Goal: Information Seeking & Learning: Learn about a topic

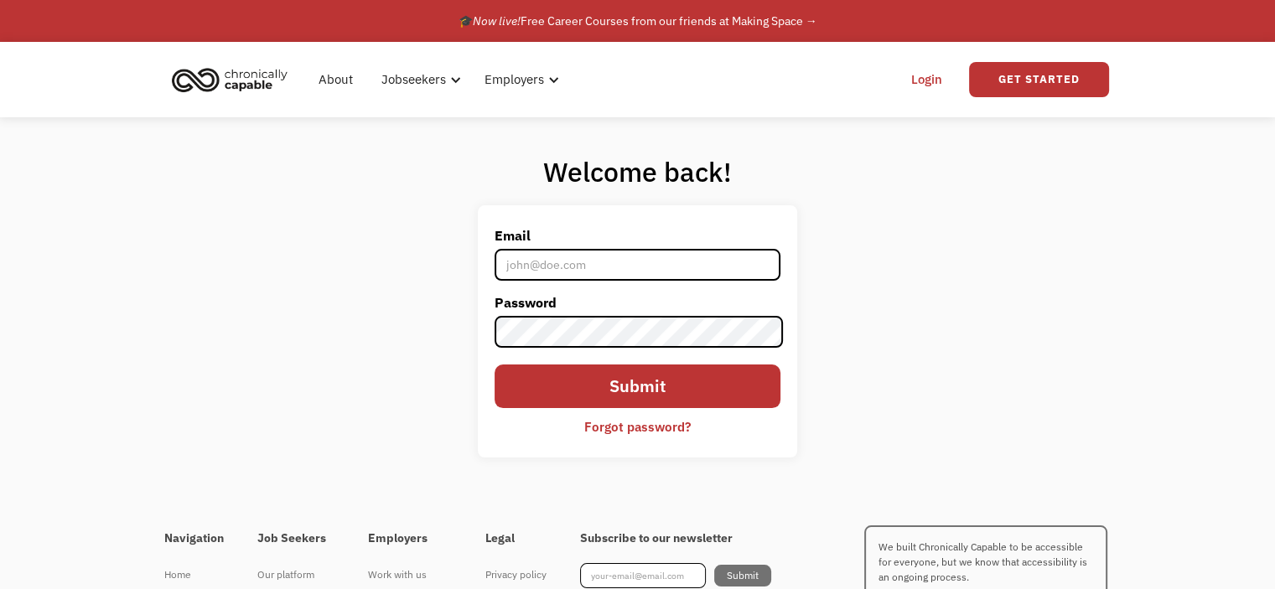
click at [589, 264] on input "Email" at bounding box center [637, 265] width 285 height 32
type input "[EMAIL_ADDRESS][DOMAIN_NAME]"
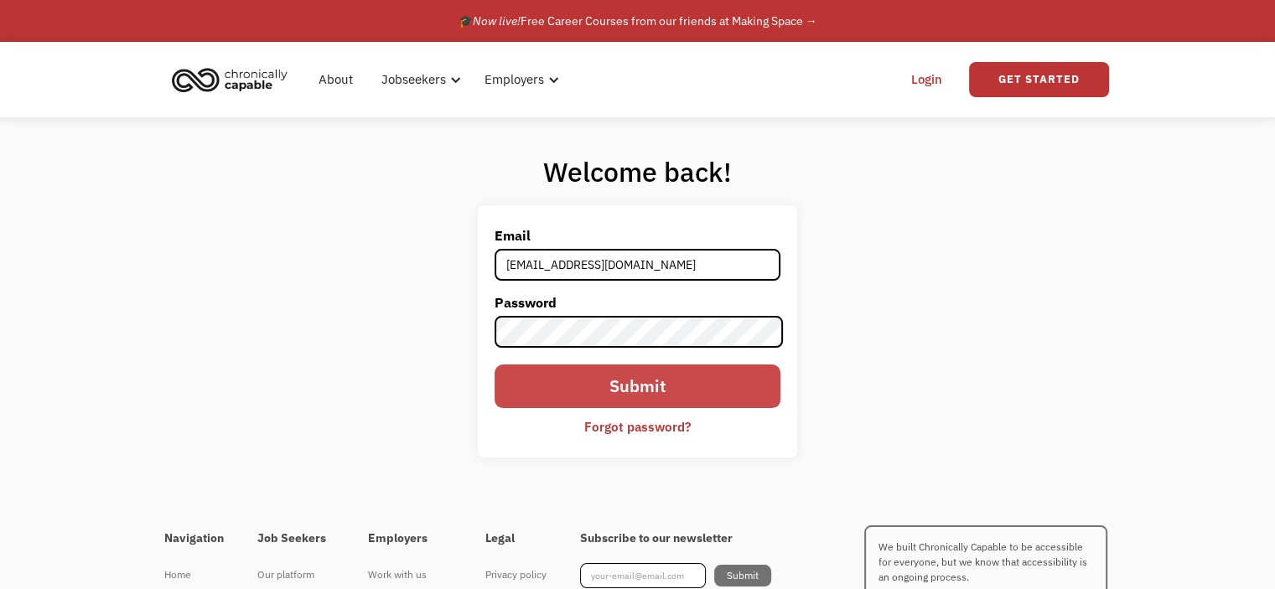
click at [572, 381] on input "Submit" at bounding box center [637, 387] width 285 height 44
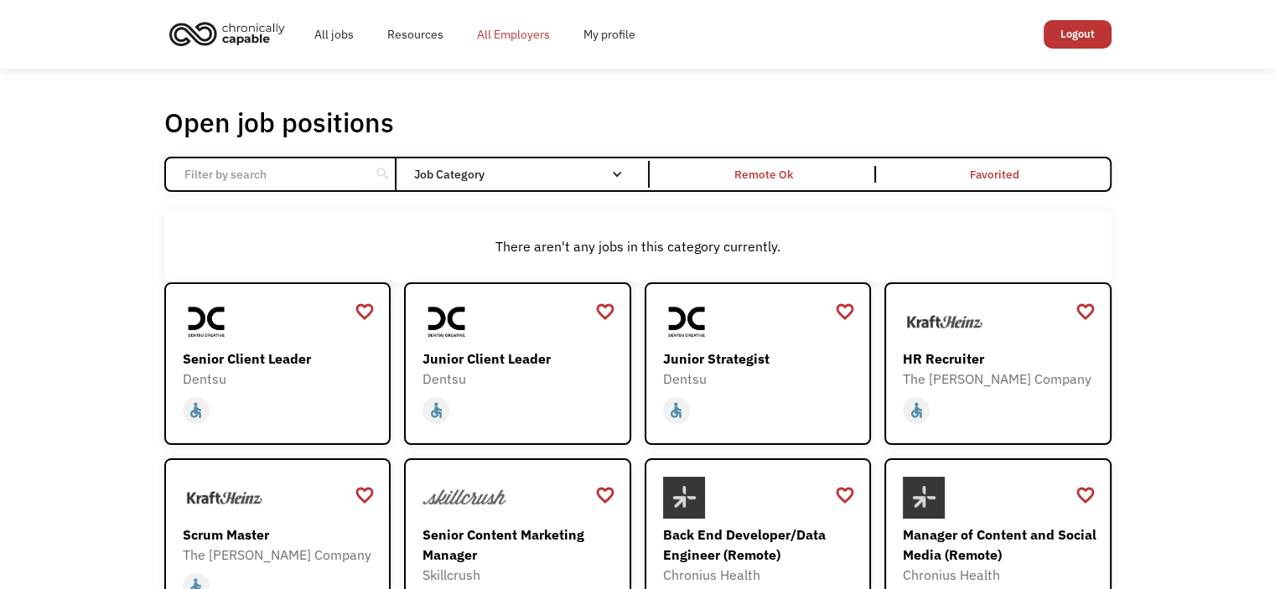
click at [523, 36] on link "All Employers" at bounding box center [513, 35] width 106 height 54
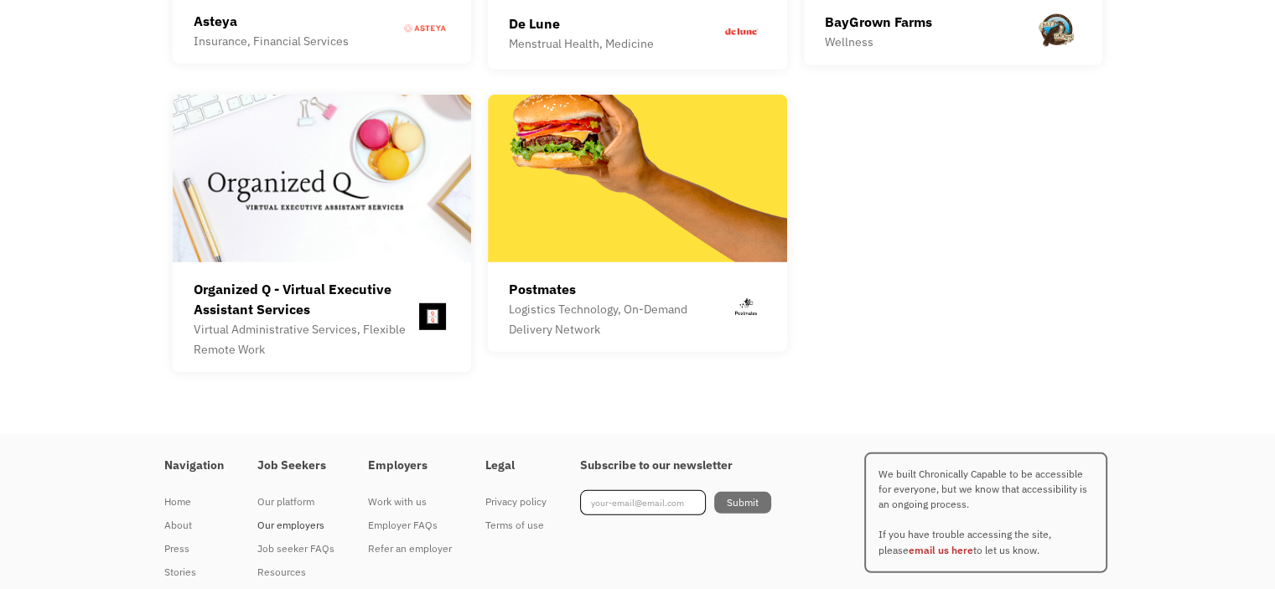
scroll to position [4748, 0]
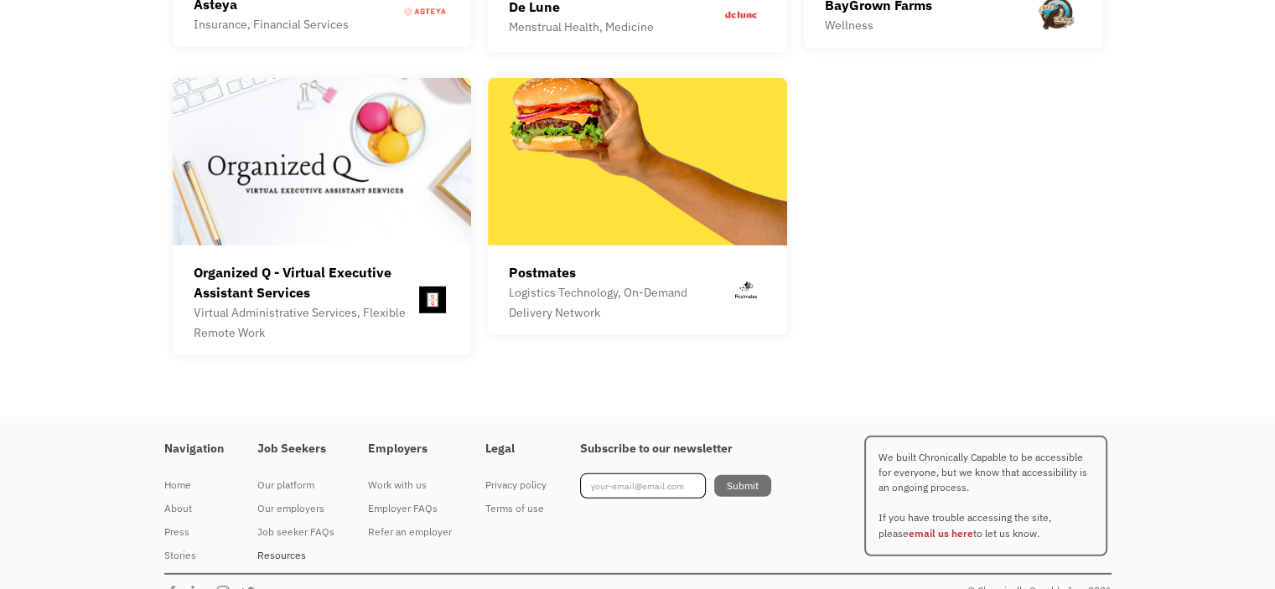
click at [282, 546] on div "Resources" at bounding box center [295, 556] width 77 height 20
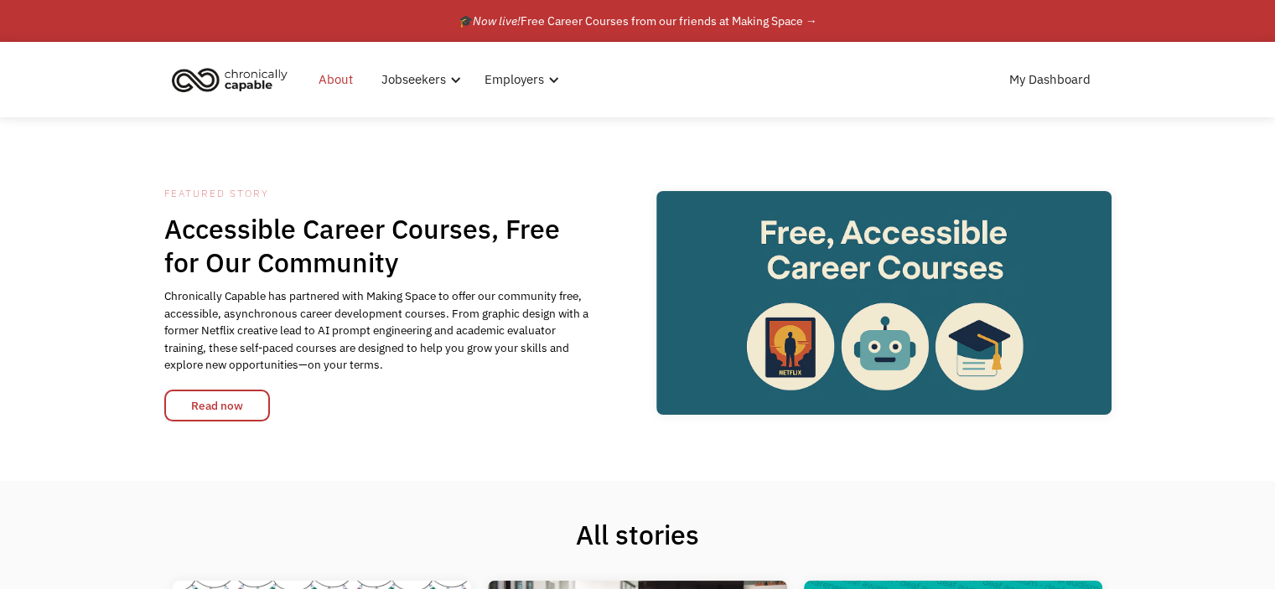
click at [345, 82] on link "About" at bounding box center [335, 80] width 54 height 54
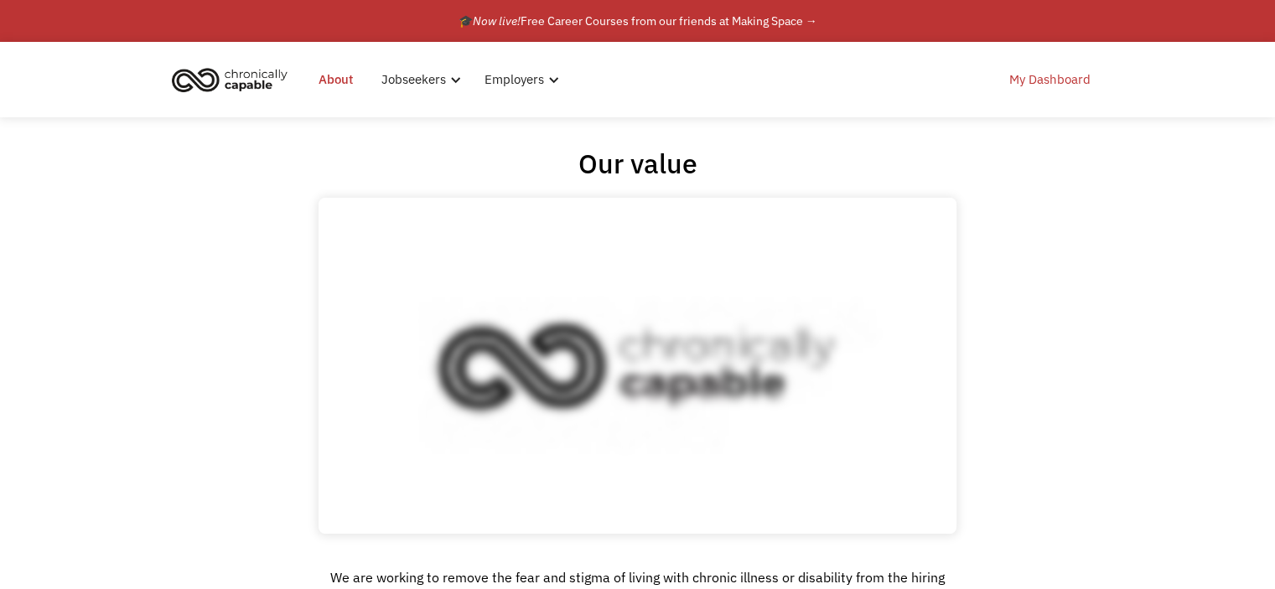
click at [1048, 79] on link "My Dashboard" at bounding box center [1049, 80] width 101 height 54
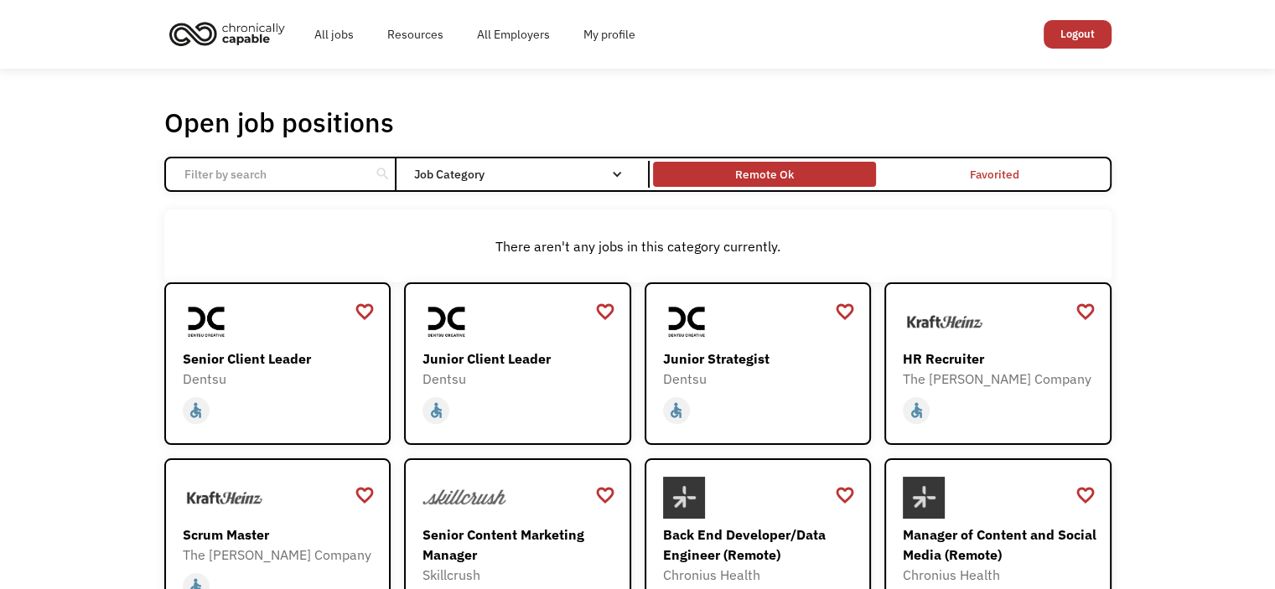
click at [758, 179] on div "Remote Ok" at bounding box center [764, 174] width 59 height 20
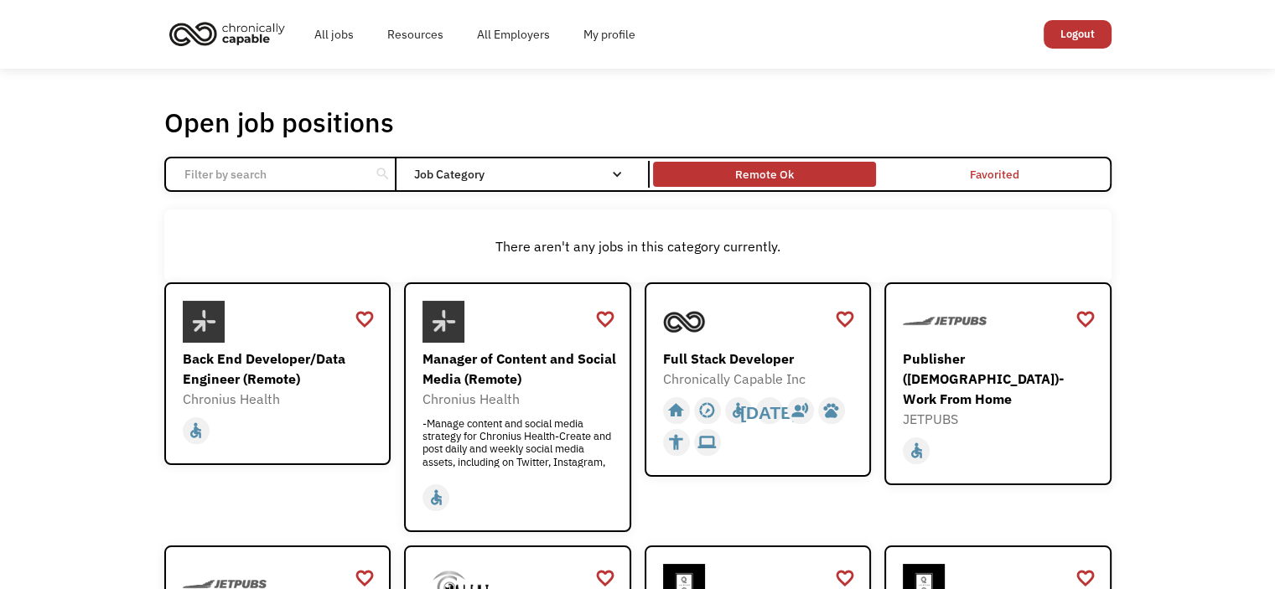
click at [758, 179] on div "Remote Ok" at bounding box center [764, 174] width 59 height 20
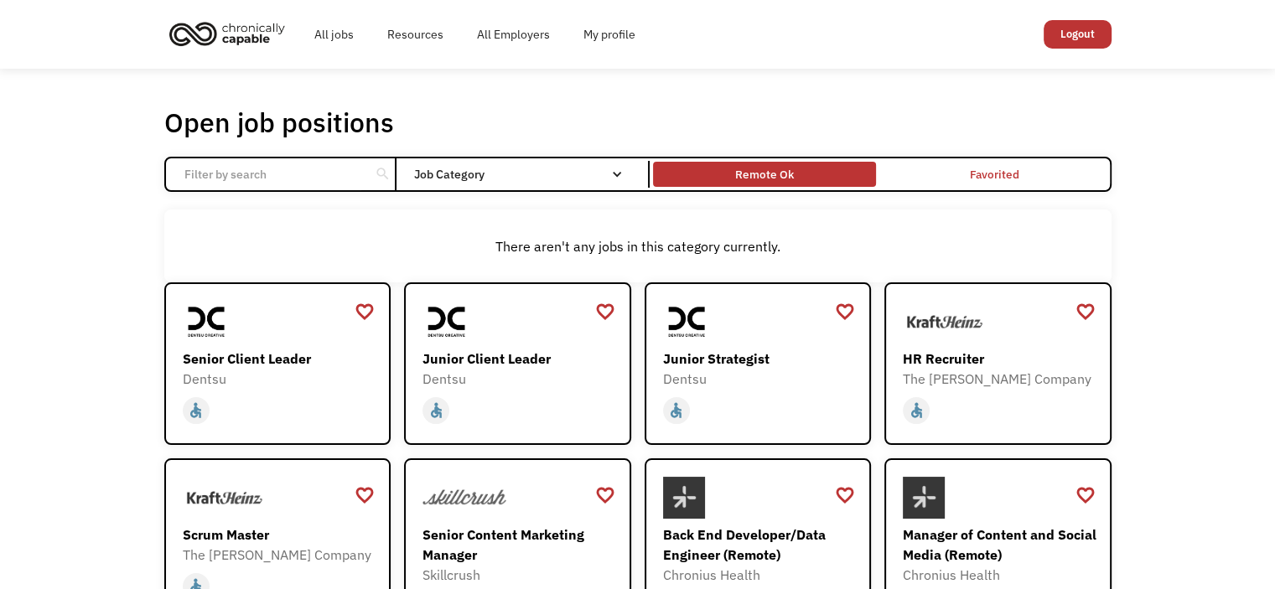
click at [758, 179] on div "Remote Ok" at bounding box center [764, 174] width 59 height 20
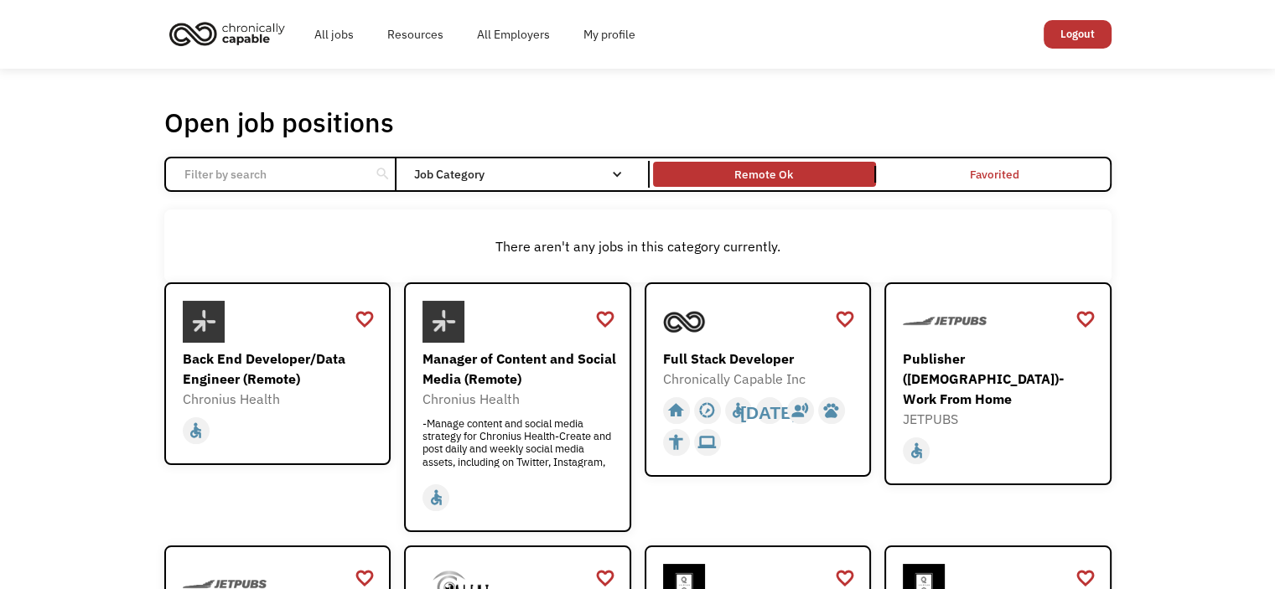
click at [336, 166] on input "Email Form" at bounding box center [267, 174] width 187 height 32
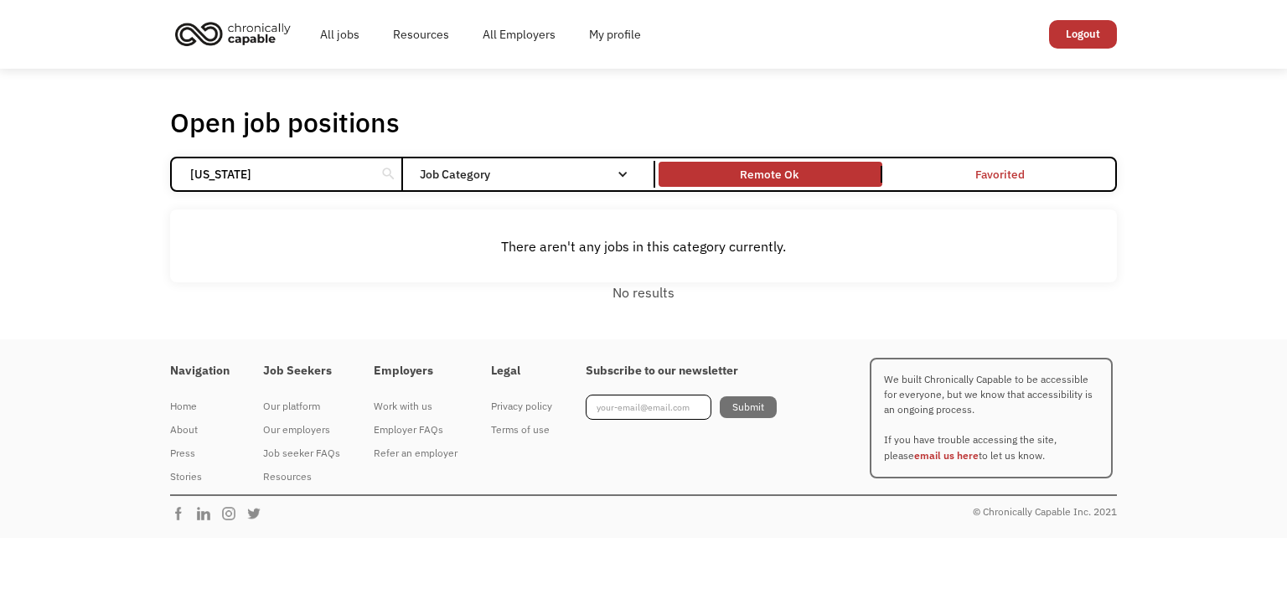
type input "texas"
click at [694, 83] on div "Open job positions You have X liked items Search texas search Filter by categor…" at bounding box center [643, 204] width 1287 height 271
click at [790, 184] on div "Remote Ok" at bounding box center [770, 174] width 59 height 20
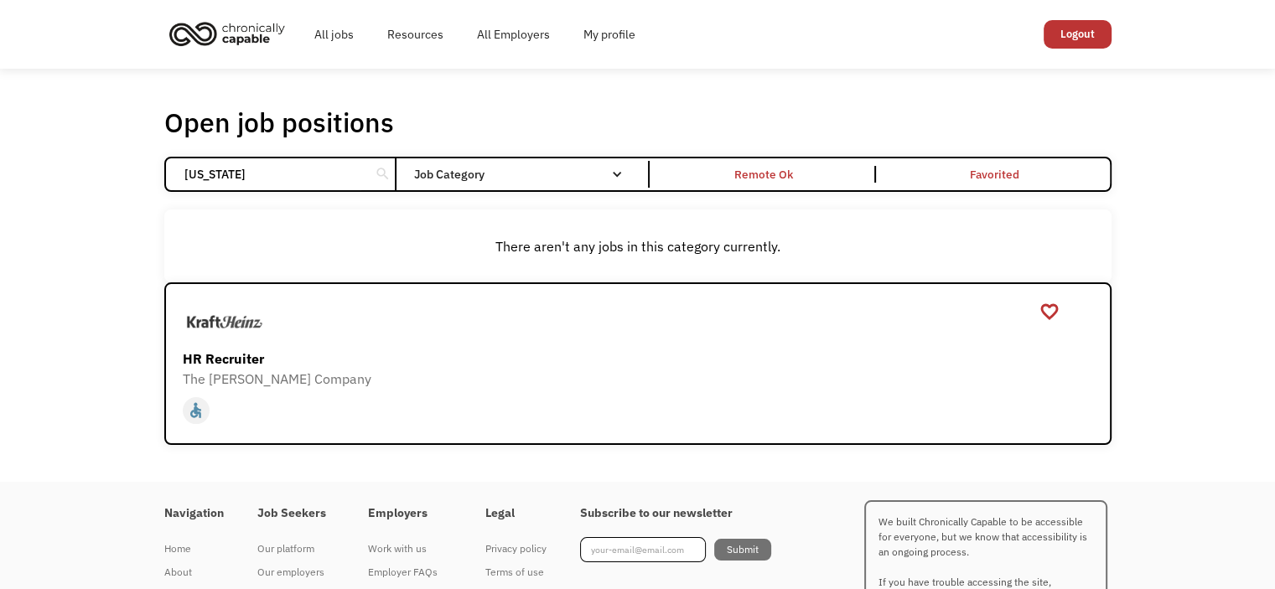
click at [323, 183] on input "texas" at bounding box center [267, 174] width 187 height 32
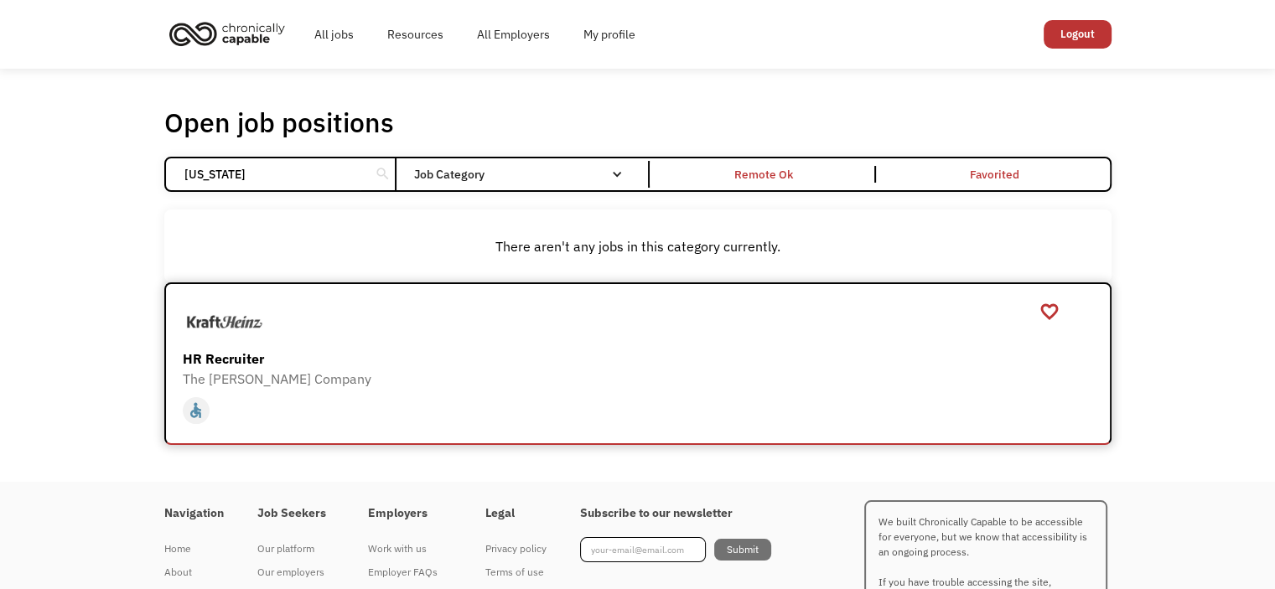
click at [252, 358] on div "HR Recruiter" at bounding box center [640, 359] width 914 height 20
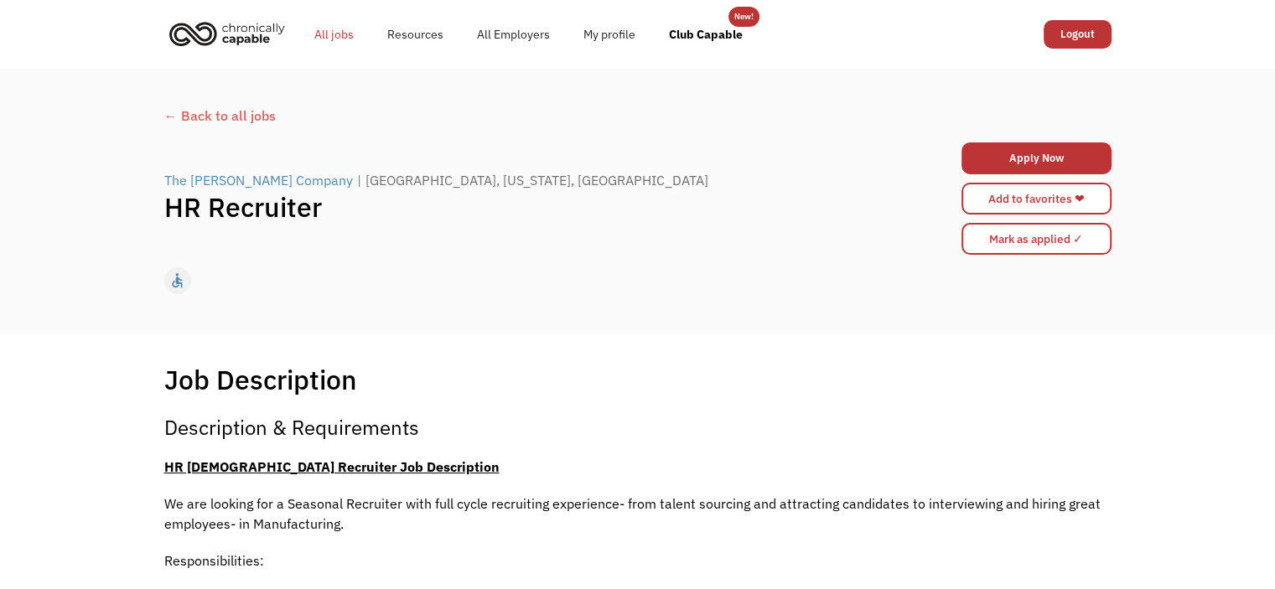
click at [332, 34] on link "All jobs" at bounding box center [334, 35] width 73 height 54
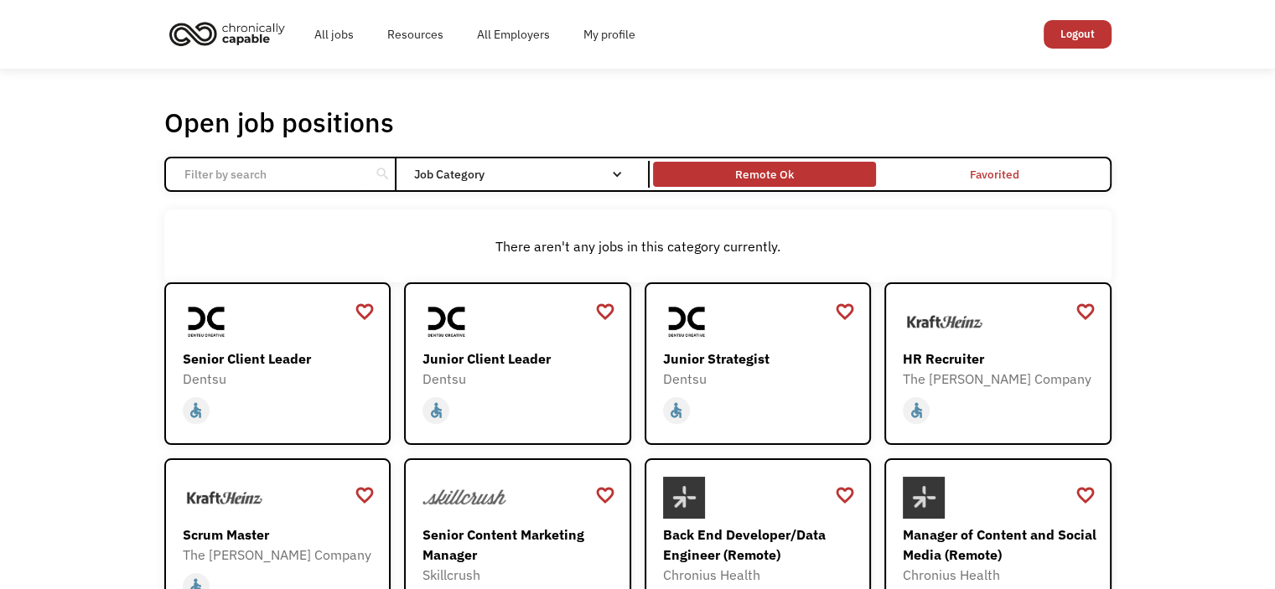
click at [801, 170] on div "Remote Ok" at bounding box center [764, 174] width 223 height 17
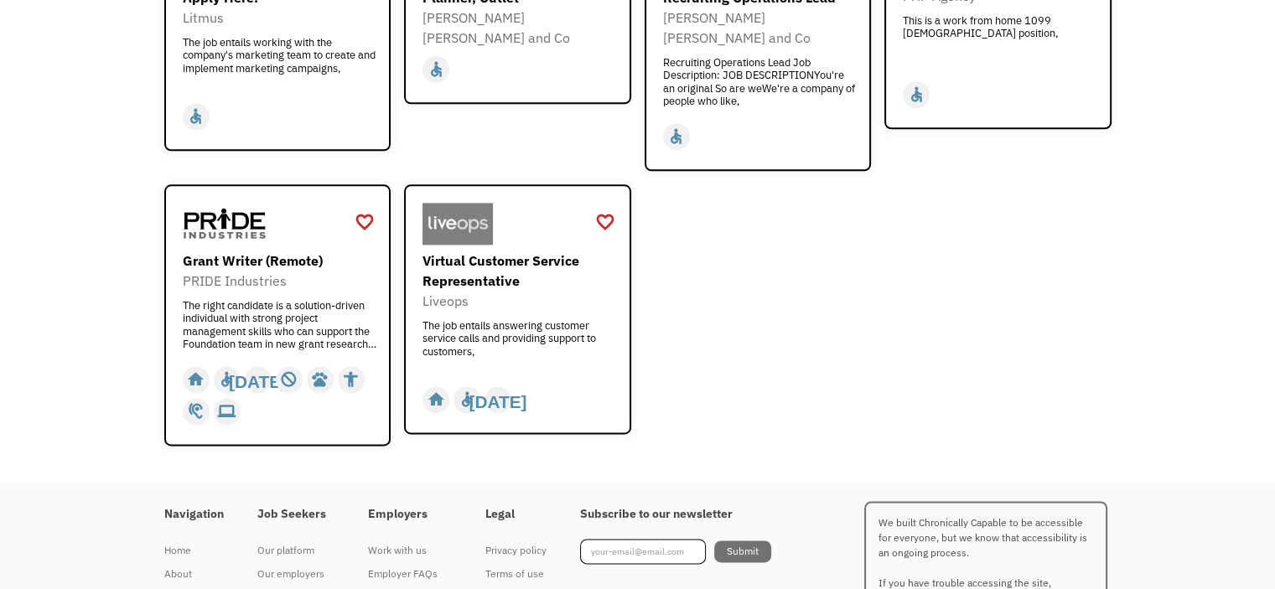
scroll to position [2170, 0]
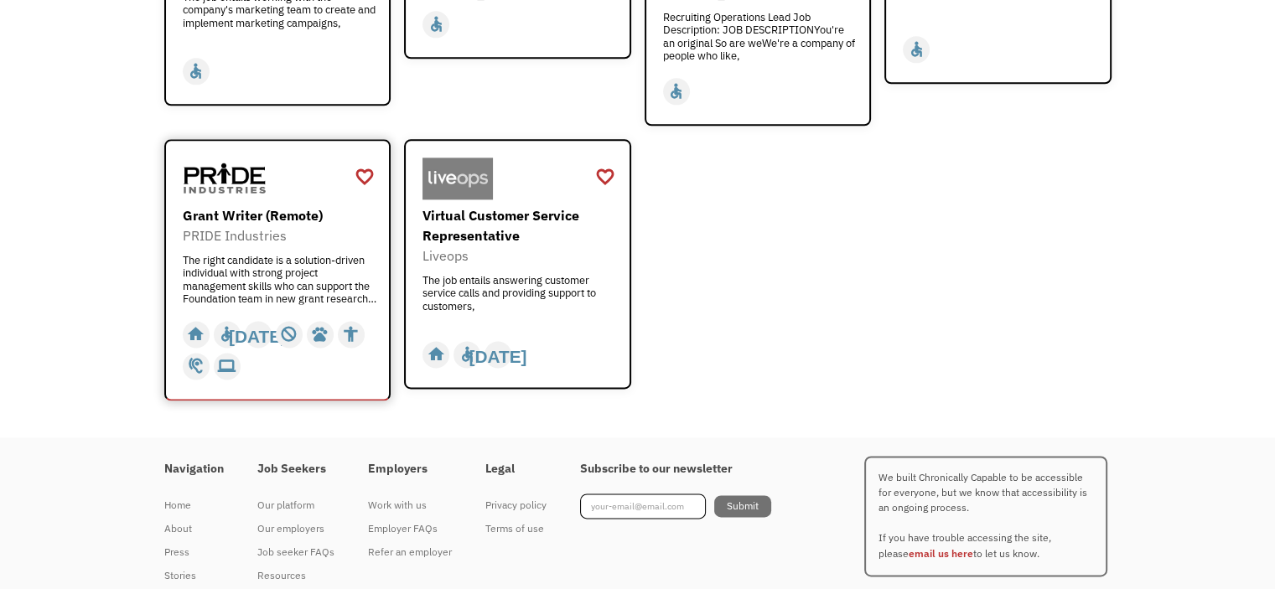
click at [251, 158] on div "Grant Writer (Remote) PRIDE Industries The right candidate is a solution-driven…" at bounding box center [280, 235] width 194 height 155
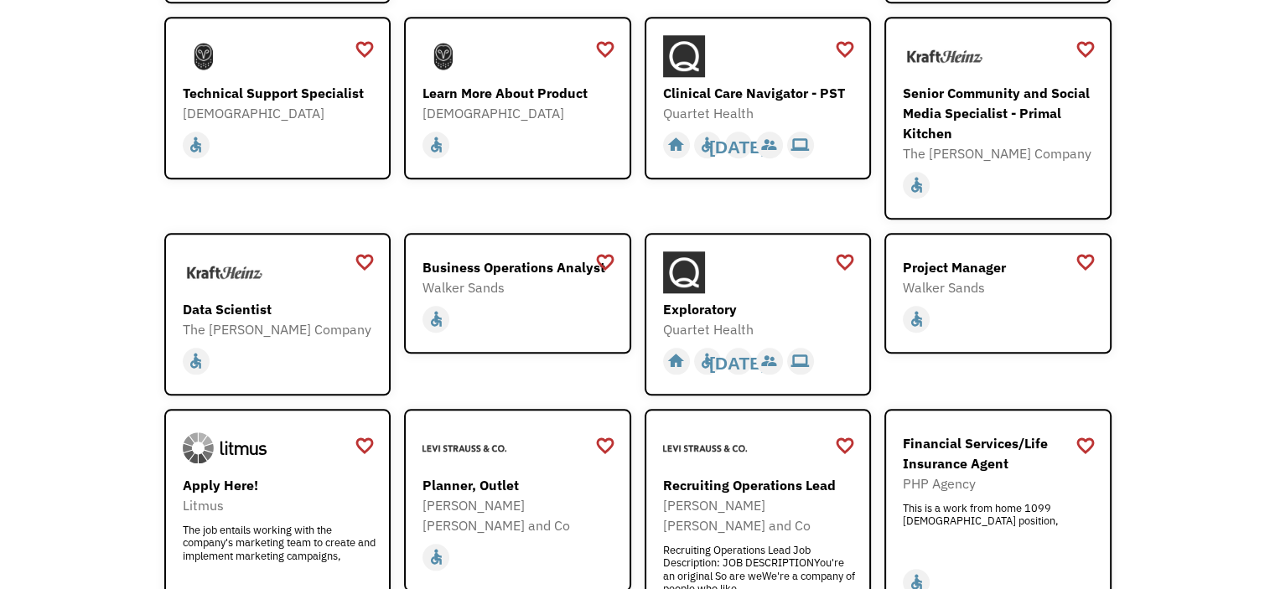
scroll to position [1600, 0]
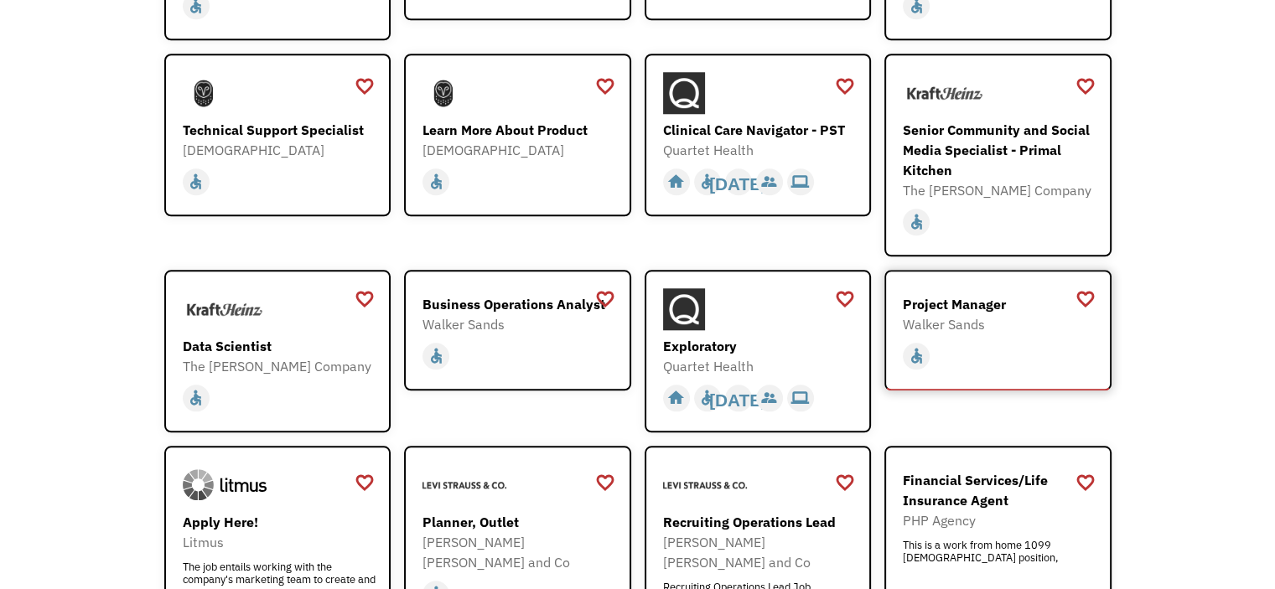
click at [992, 294] on div "Project Manager" at bounding box center [1000, 304] width 194 height 20
click at [526, 294] on div "Business Operations Analyst" at bounding box center [519, 304] width 194 height 20
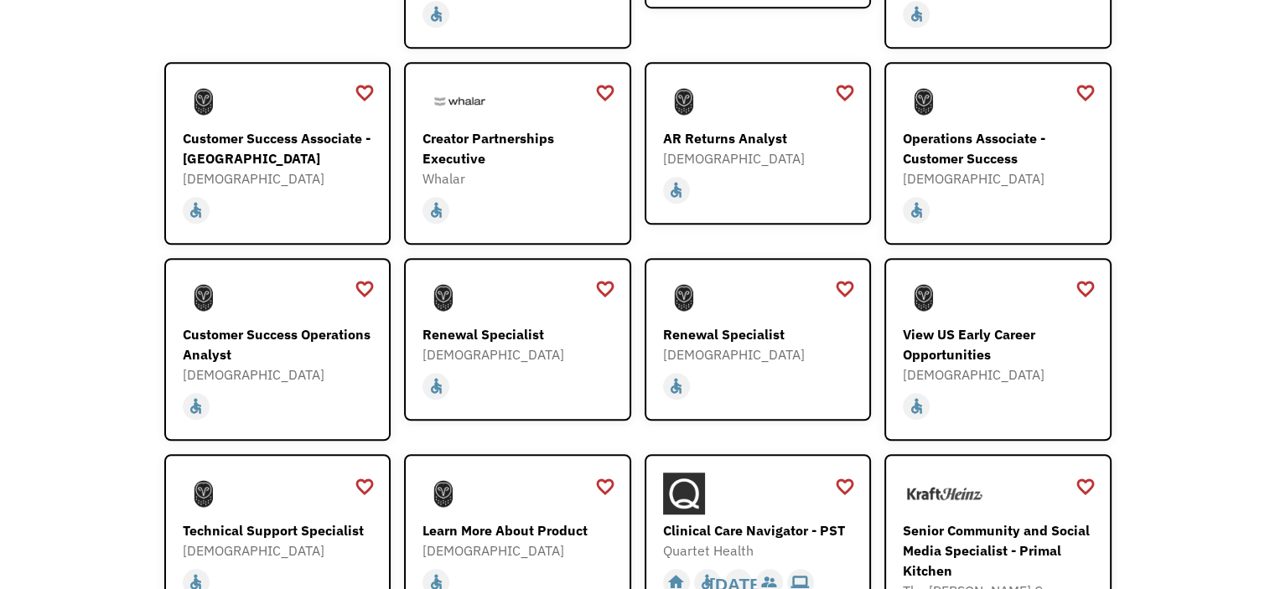
scroll to position [1198, 0]
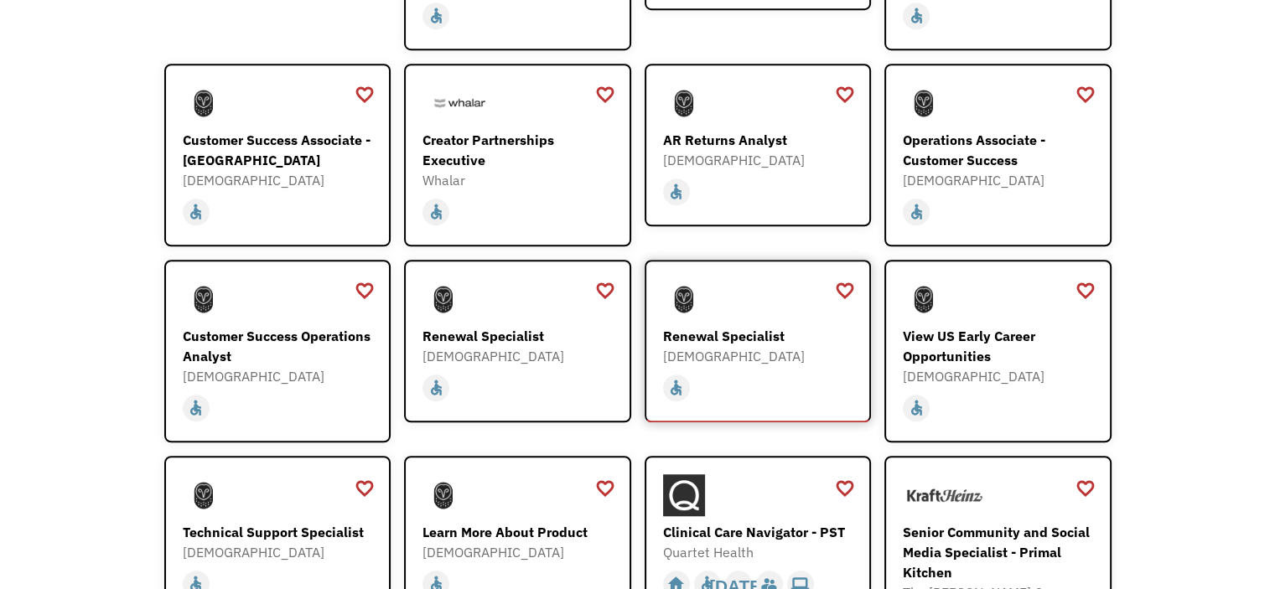
click at [702, 298] on div "Renewal Specialist Samsara https://boards.greenhouse.io/samsara/jobs/5070212?gh…" at bounding box center [760, 322] width 194 height 88
click at [738, 130] on div "AR Returns Analyst" at bounding box center [760, 140] width 194 height 20
click at [929, 332] on div "View US Early Career Opportunities" at bounding box center [1000, 346] width 194 height 40
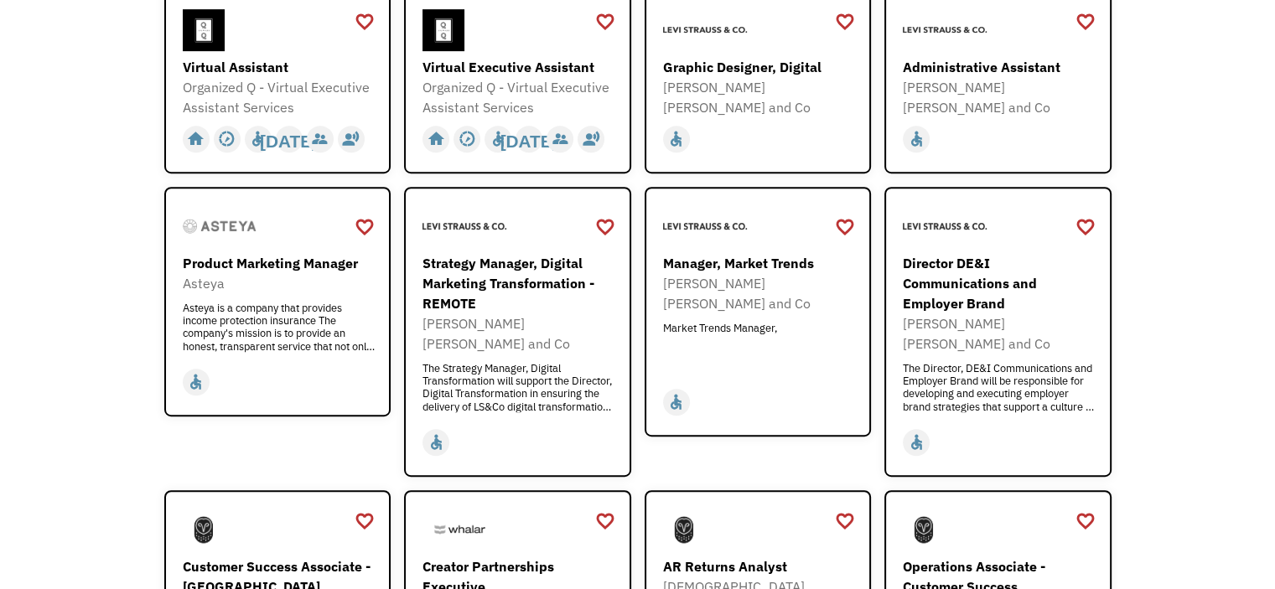
scroll to position [762, 0]
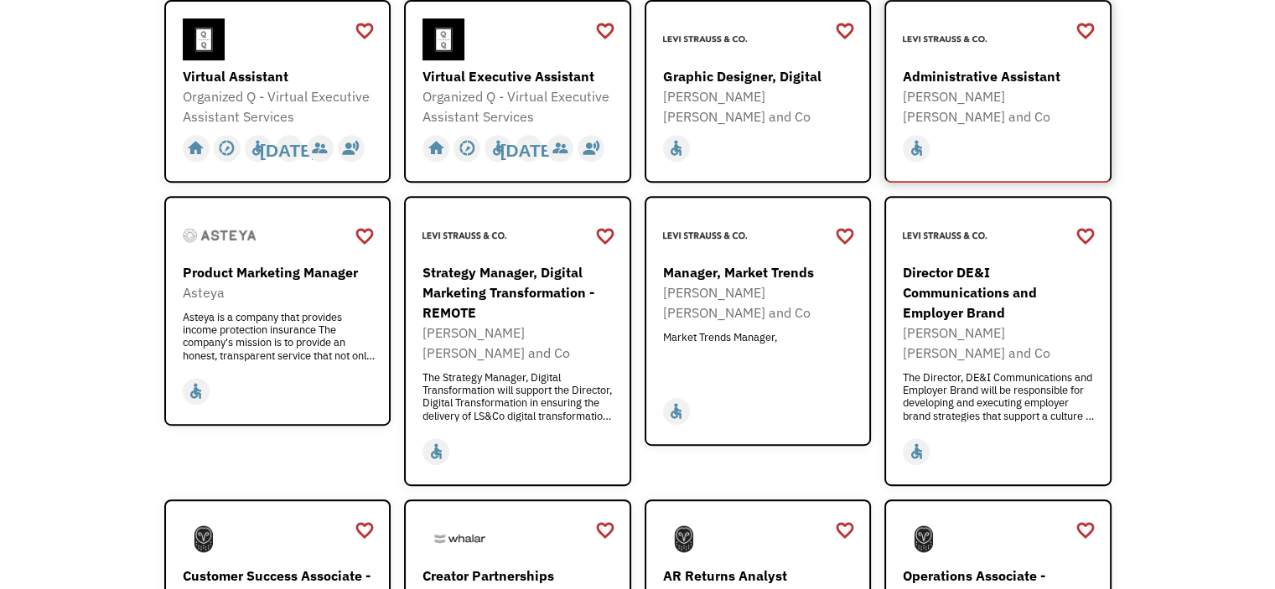
click at [984, 75] on div "Administrative Assistant" at bounding box center [1000, 76] width 194 height 20
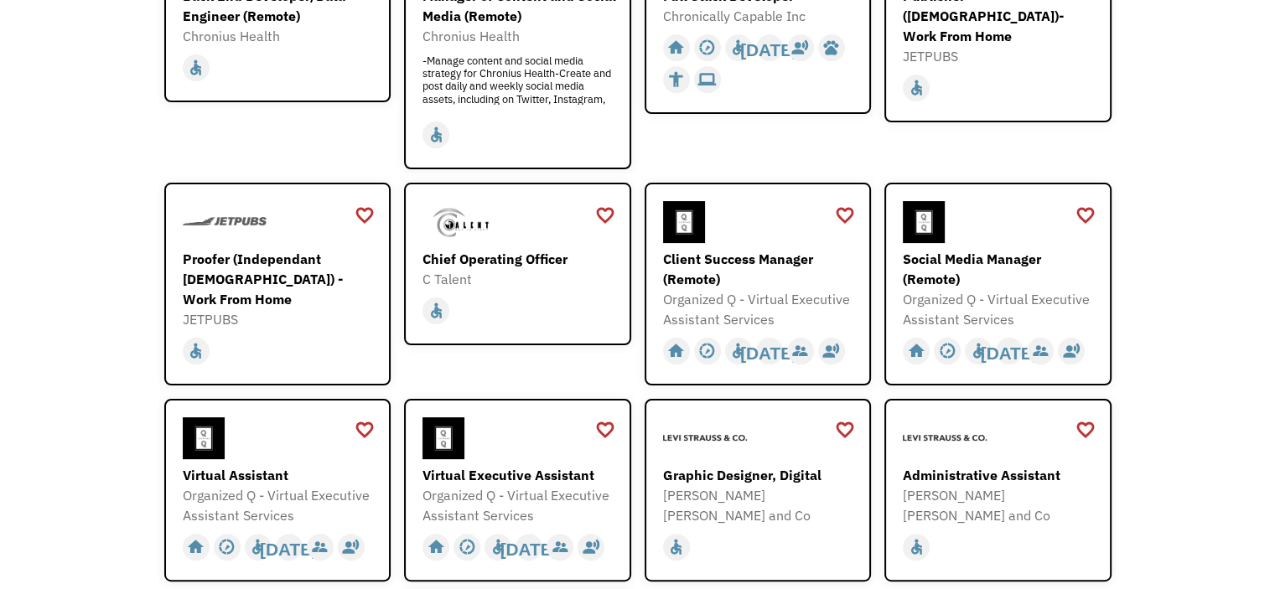
scroll to position [360, 0]
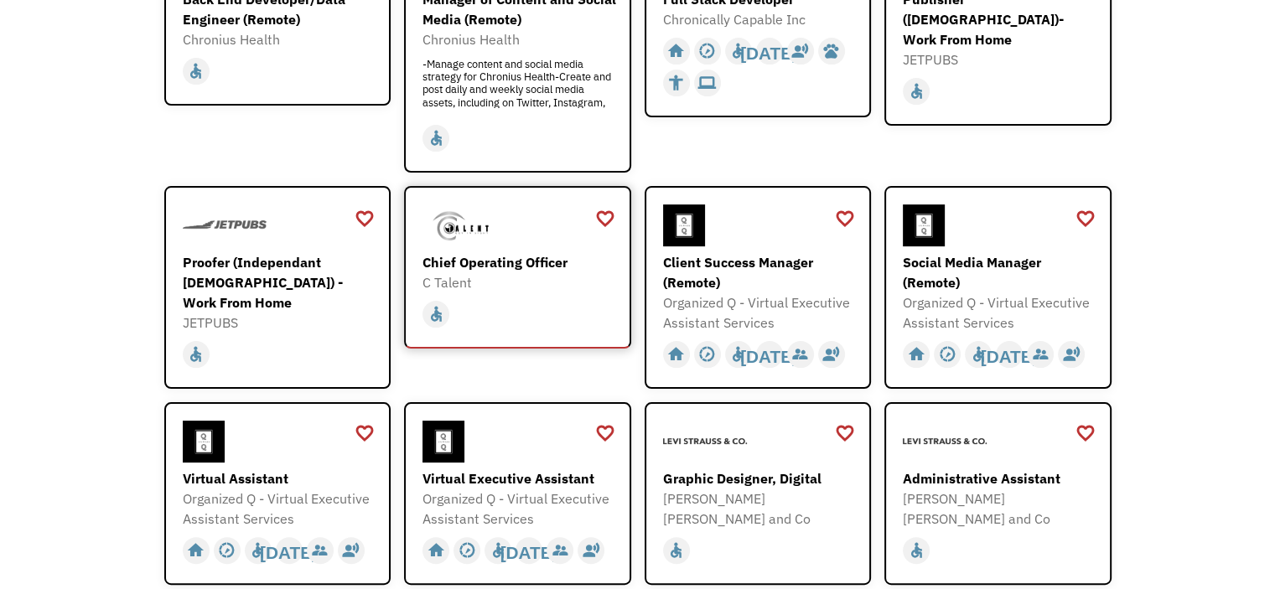
click at [456, 254] on div "Chief Operating Officer" at bounding box center [519, 262] width 194 height 20
click at [733, 273] on div "Client Success Manager (Remote)" at bounding box center [760, 272] width 194 height 40
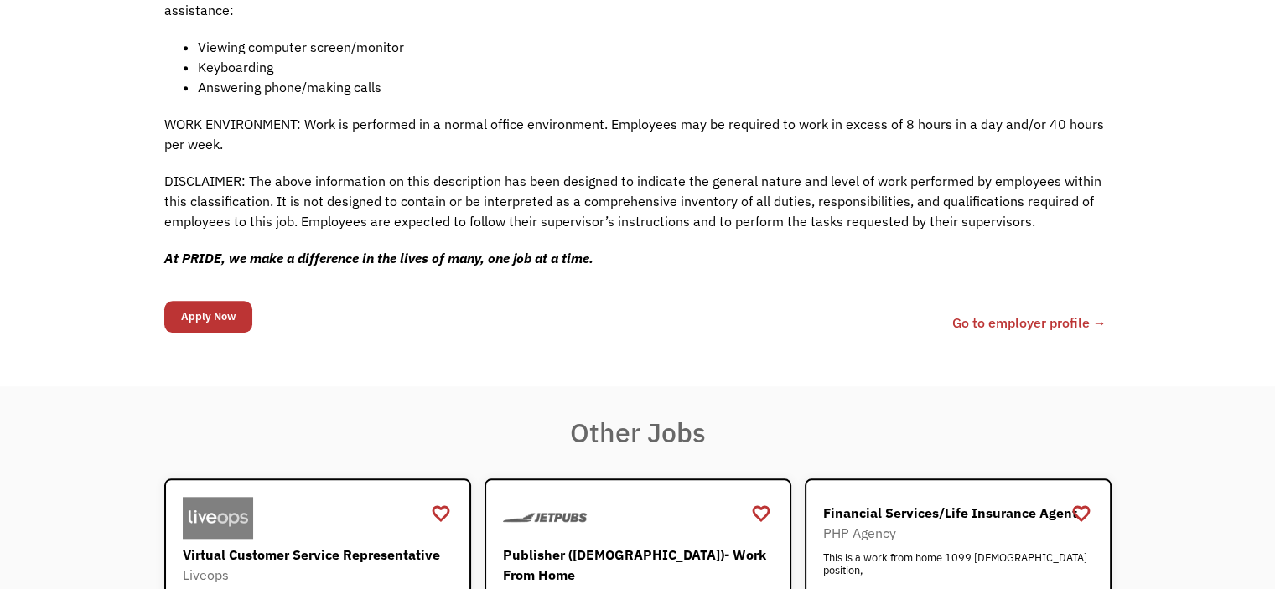
scroll to position [1542, 0]
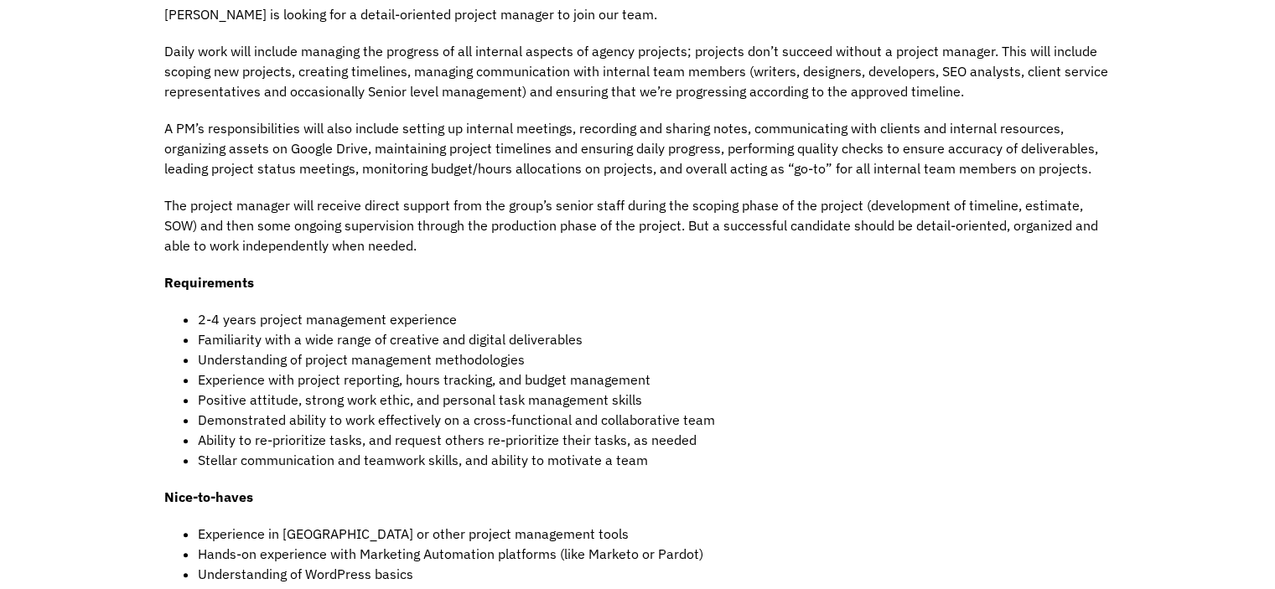
scroll to position [604, 0]
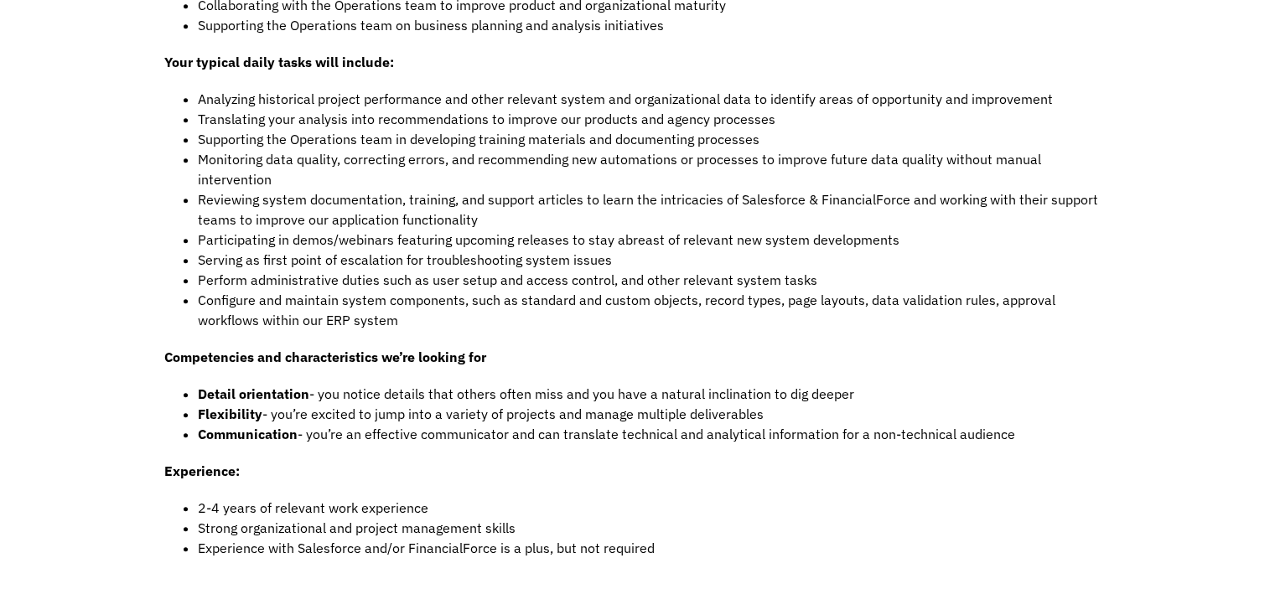
scroll to position [1006, 0]
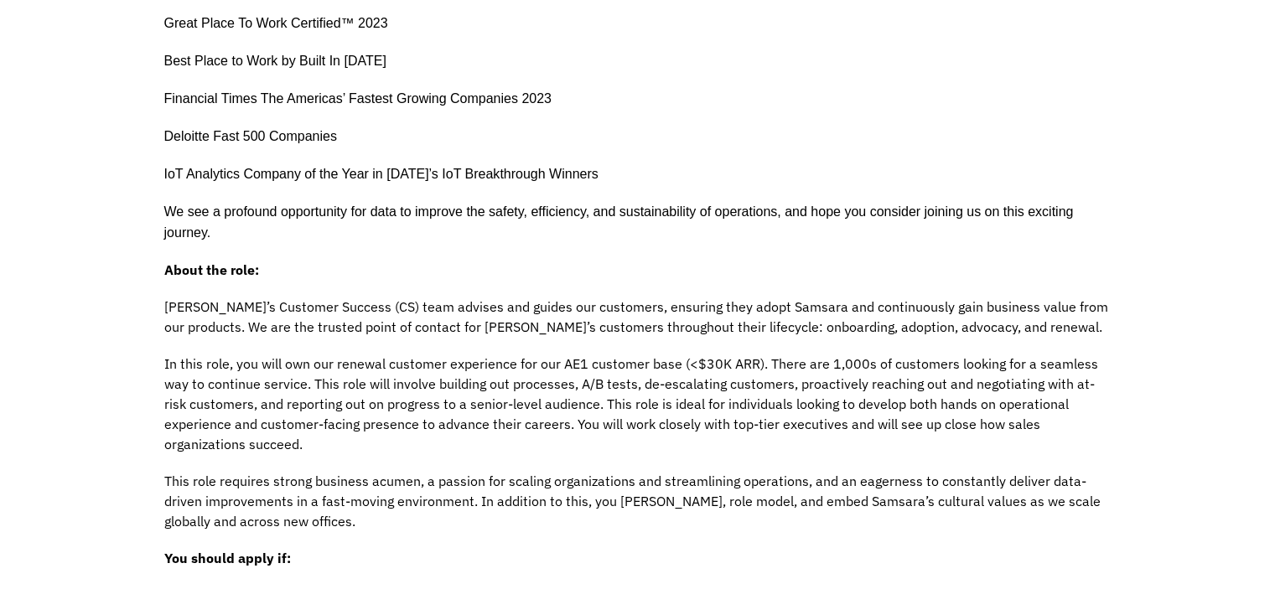
scroll to position [704, 0]
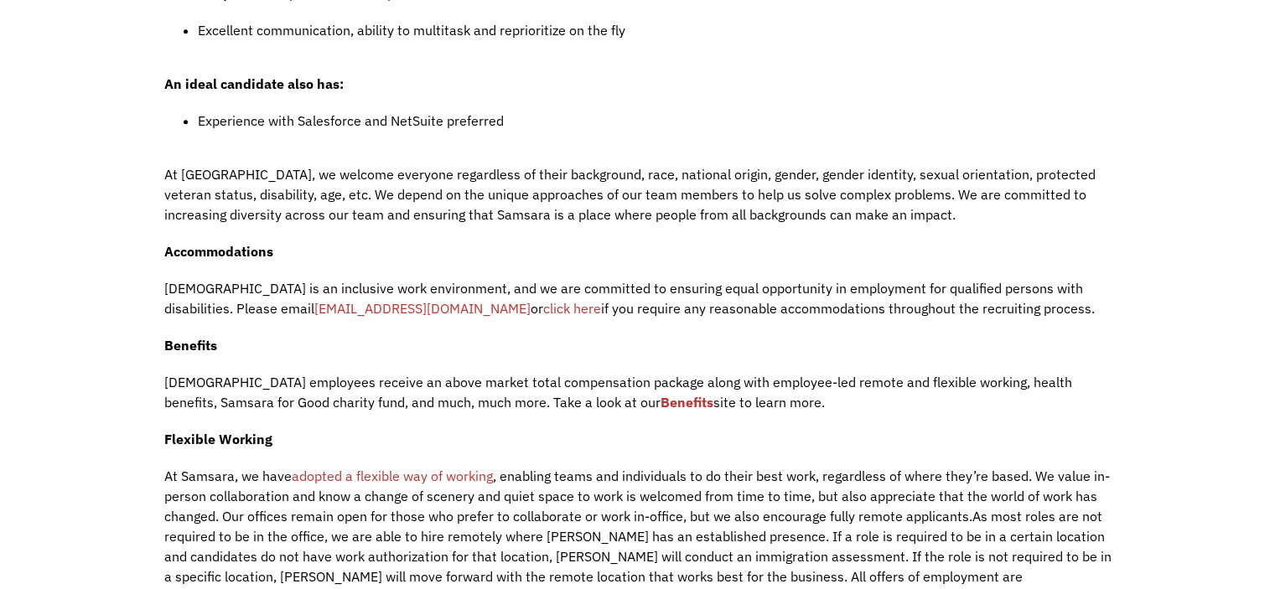
scroll to position [2012, 0]
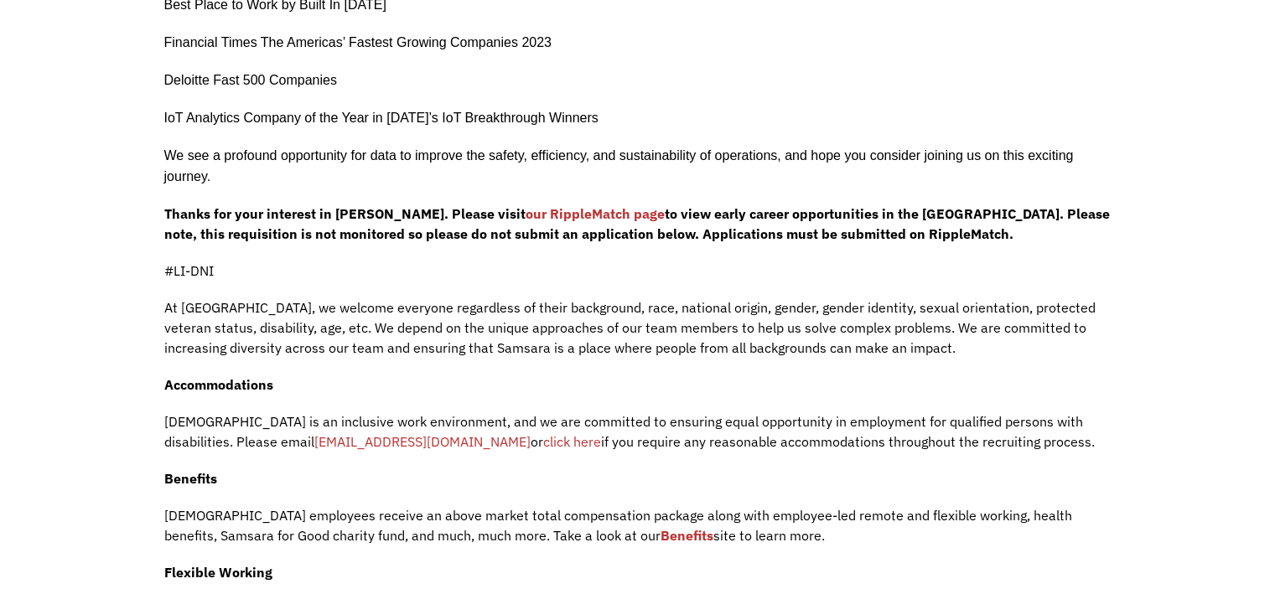
scroll to position [771, 0]
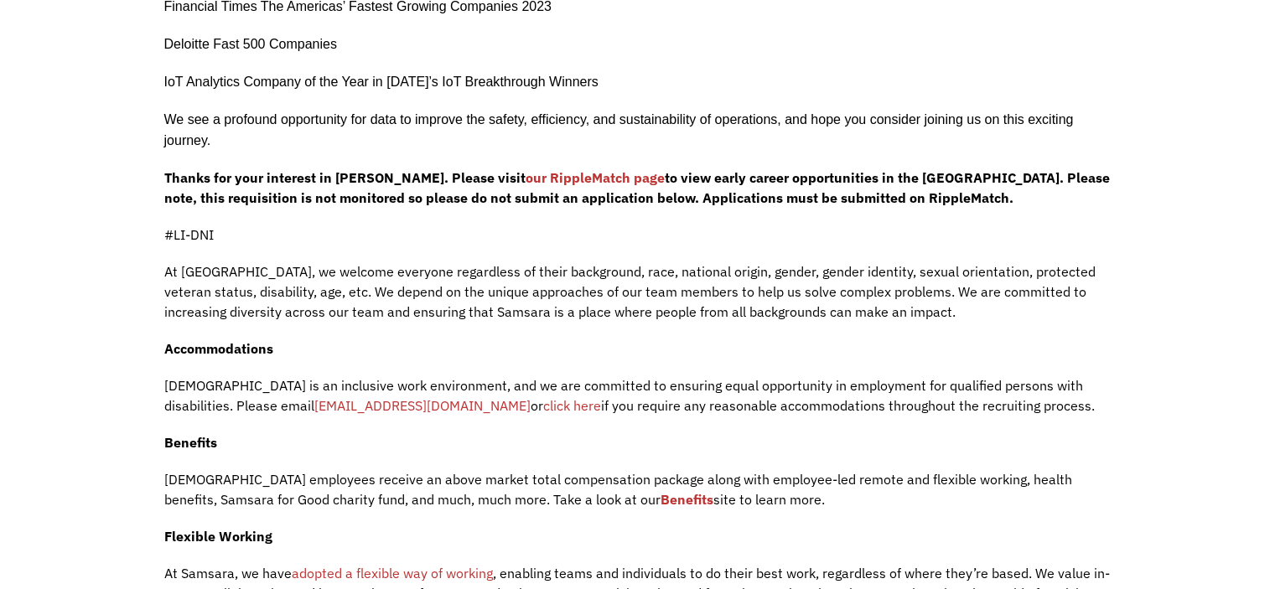
click at [570, 169] on link "our RippleMatch page" at bounding box center [595, 177] width 139 height 17
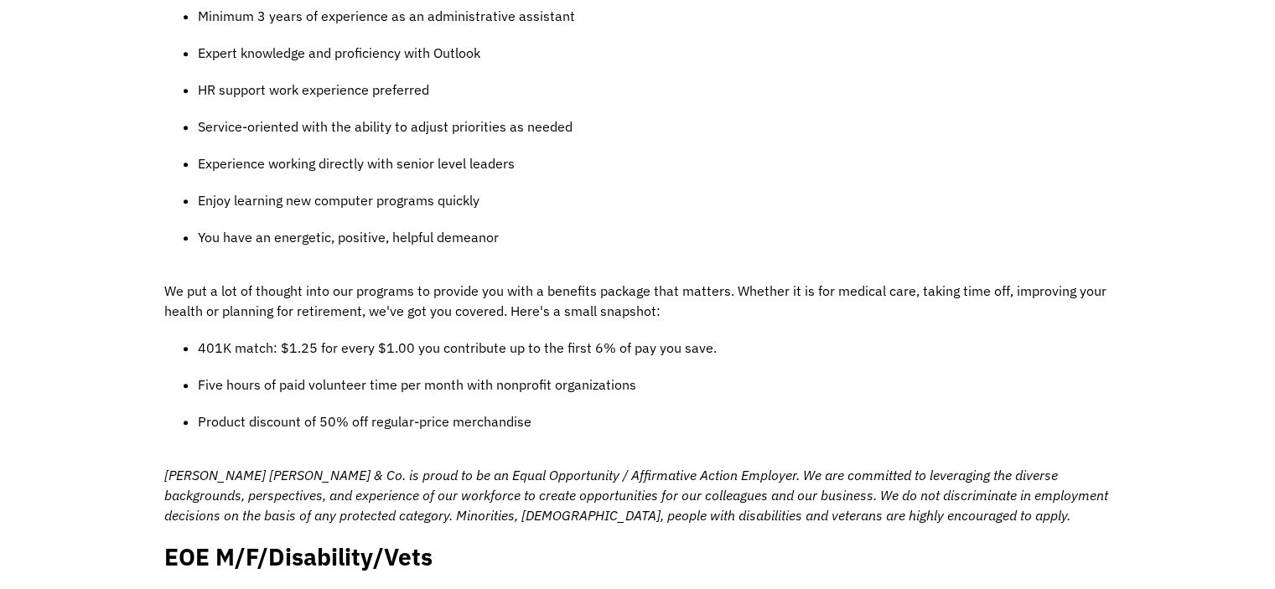
scroll to position [1274, 0]
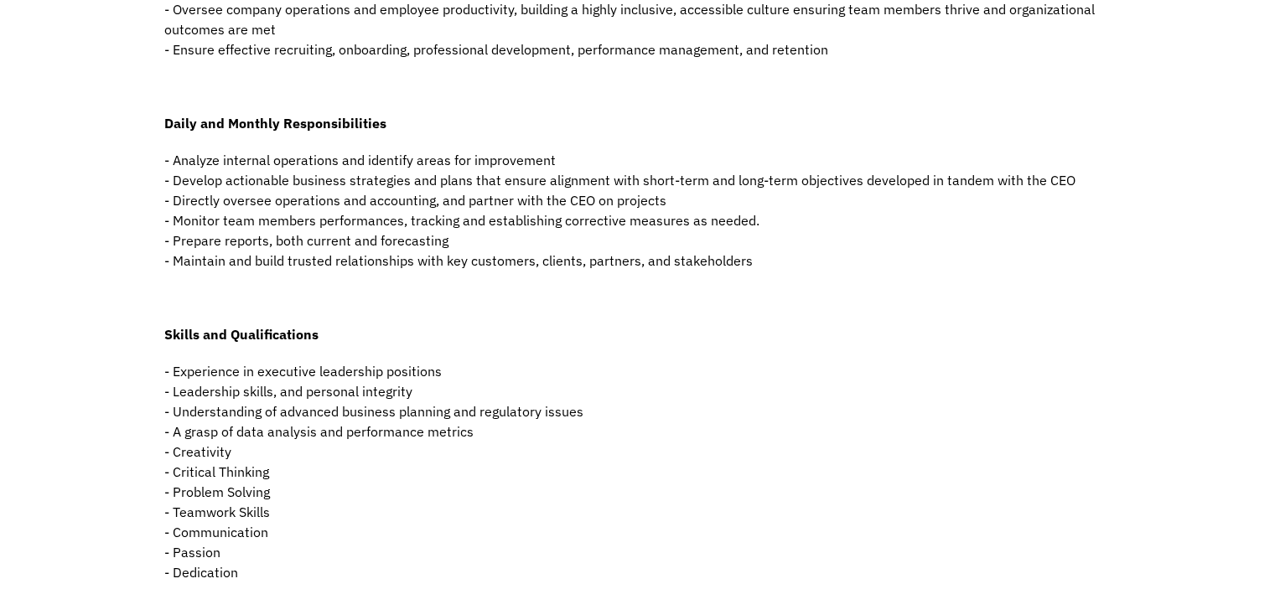
scroll to position [704, 0]
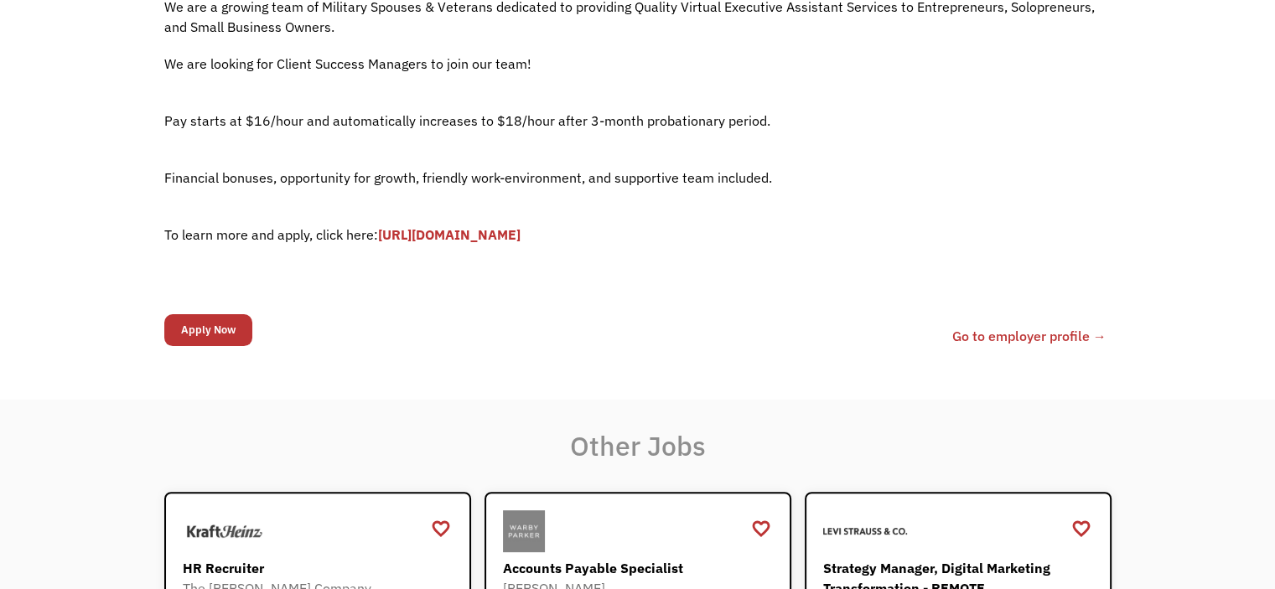
scroll to position [570, 0]
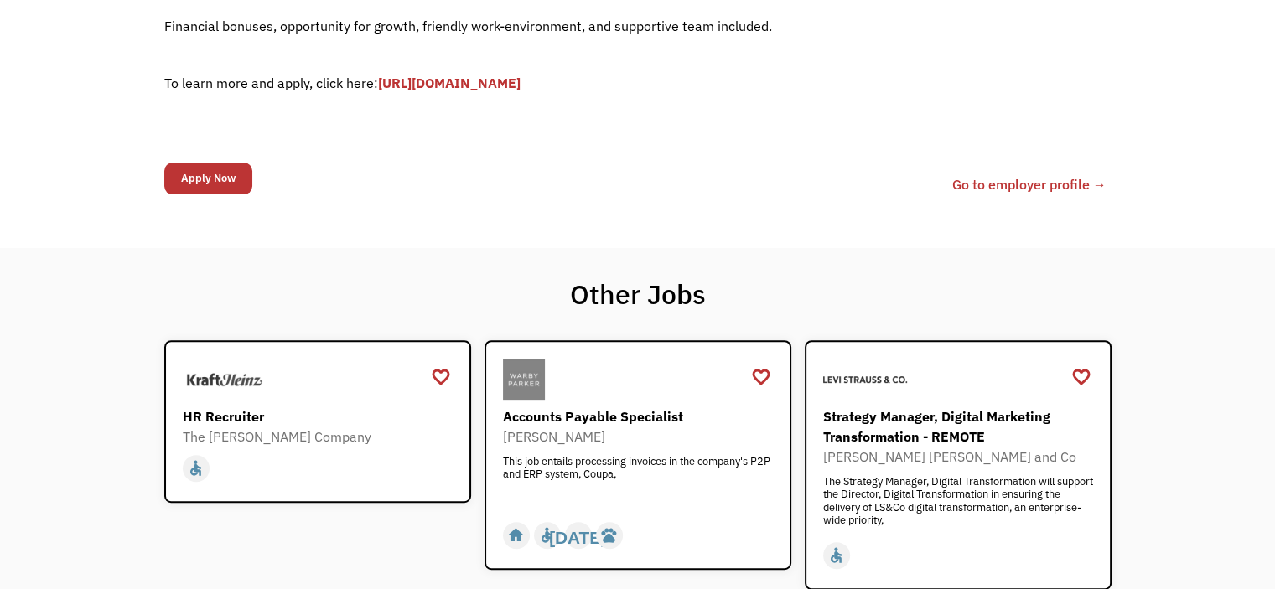
click at [521, 80] on link "[URL][DOMAIN_NAME]" at bounding box center [449, 83] width 142 height 17
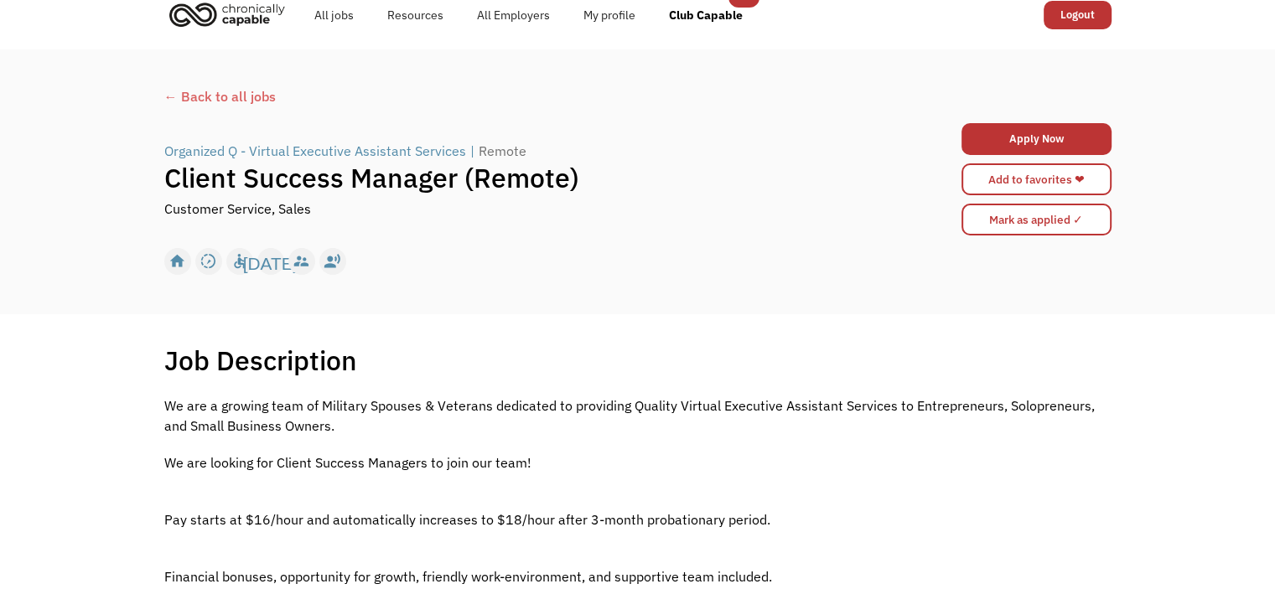
scroll to position [0, 0]
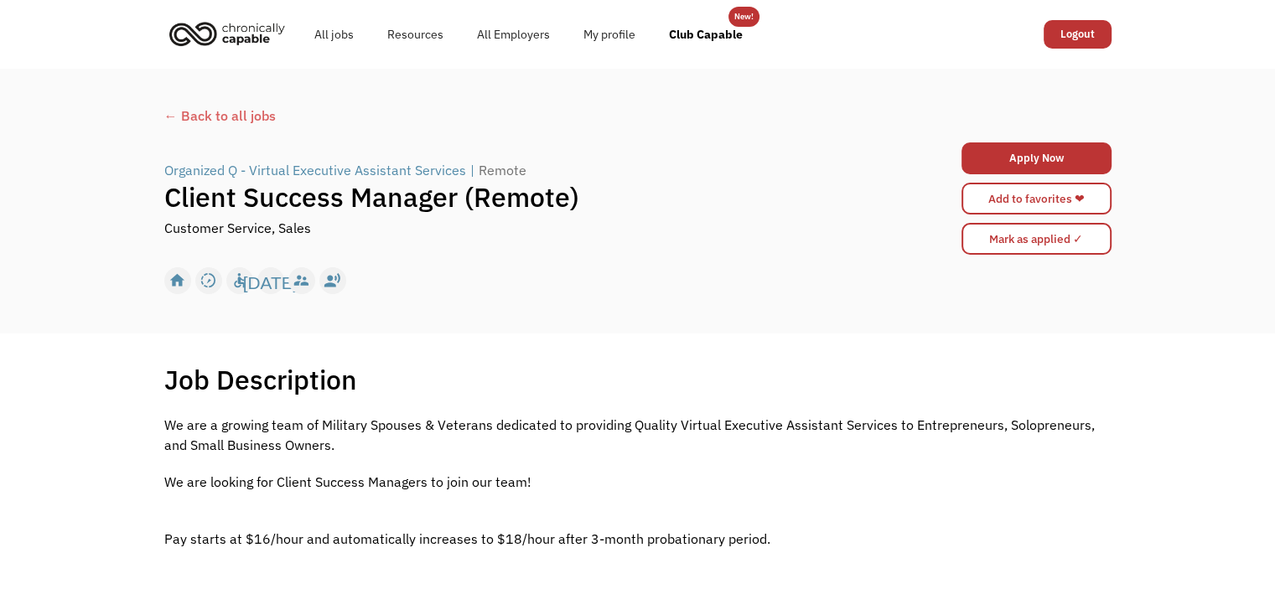
click at [207, 165] on div "Organized Q - Virtual Executive Assistant Services" at bounding box center [315, 170] width 302 height 20
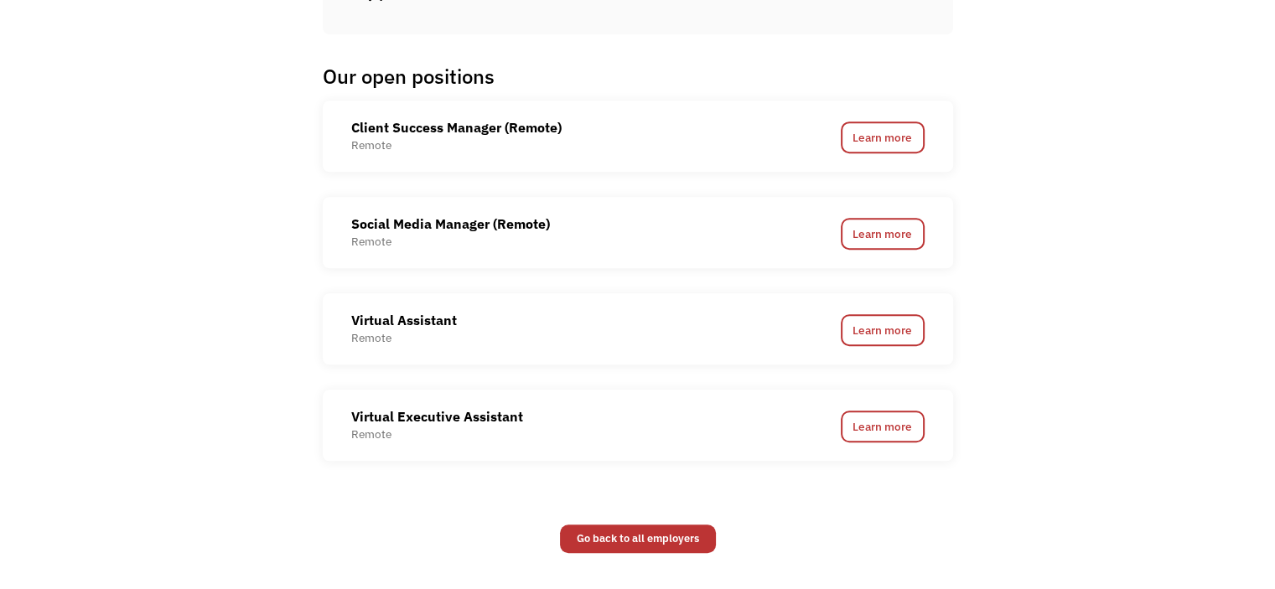
scroll to position [1006, 0]
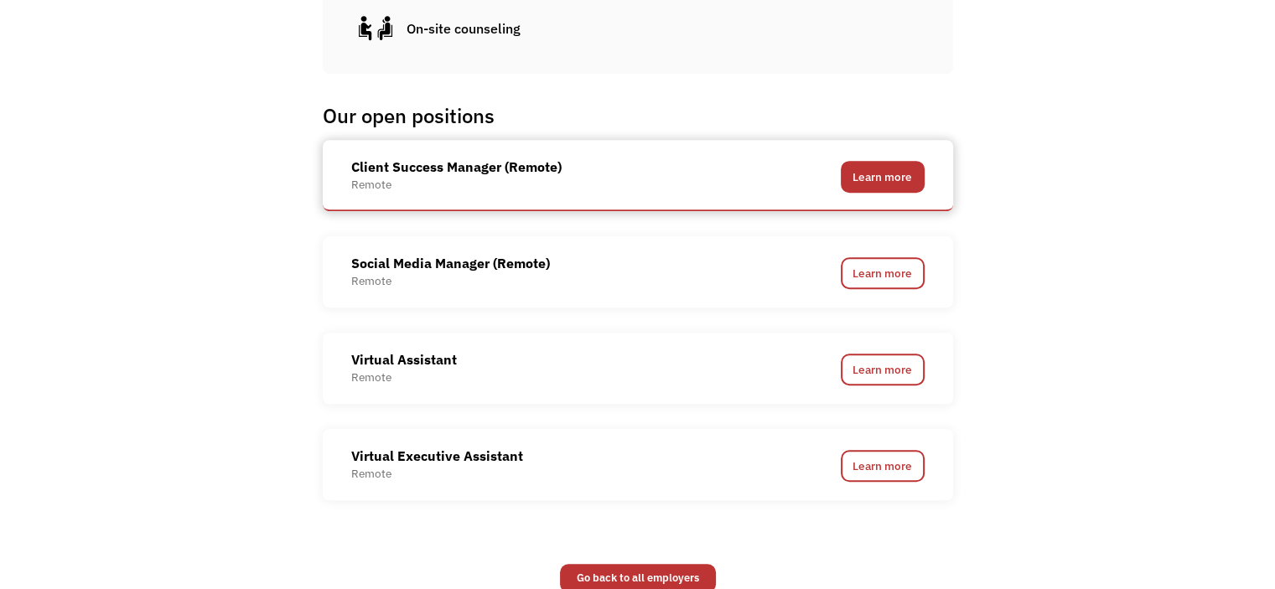
click at [865, 172] on link "Learn more" at bounding box center [883, 177] width 84 height 32
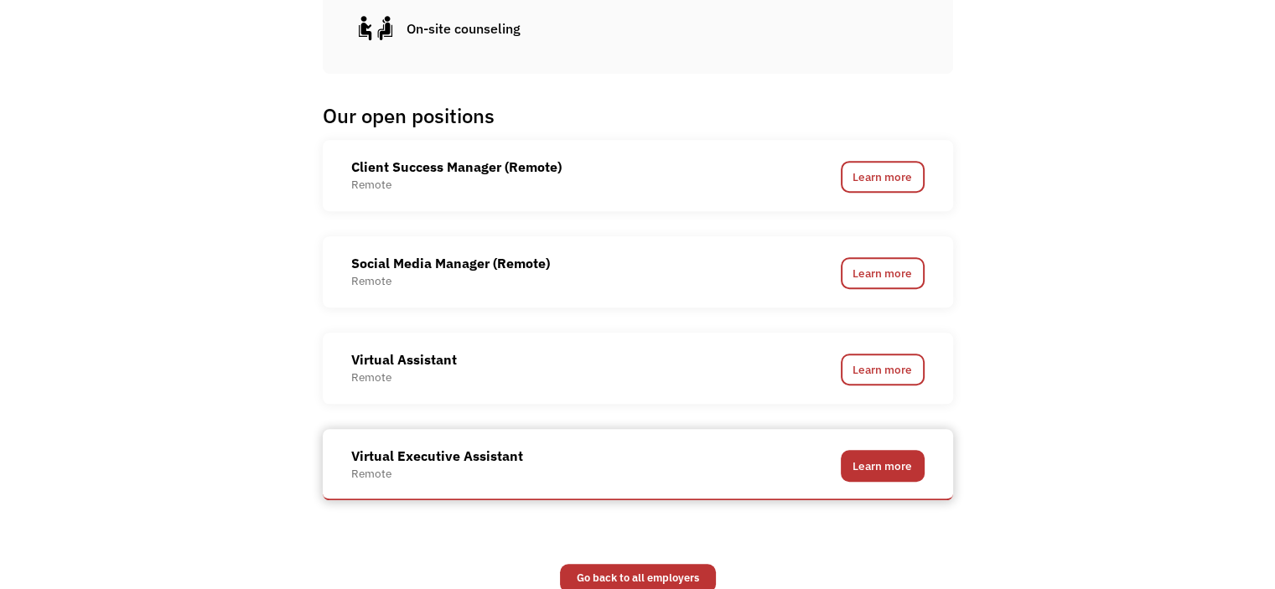
click at [891, 473] on link "Learn more" at bounding box center [883, 466] width 84 height 32
